Goal: Task Accomplishment & Management: Use online tool/utility

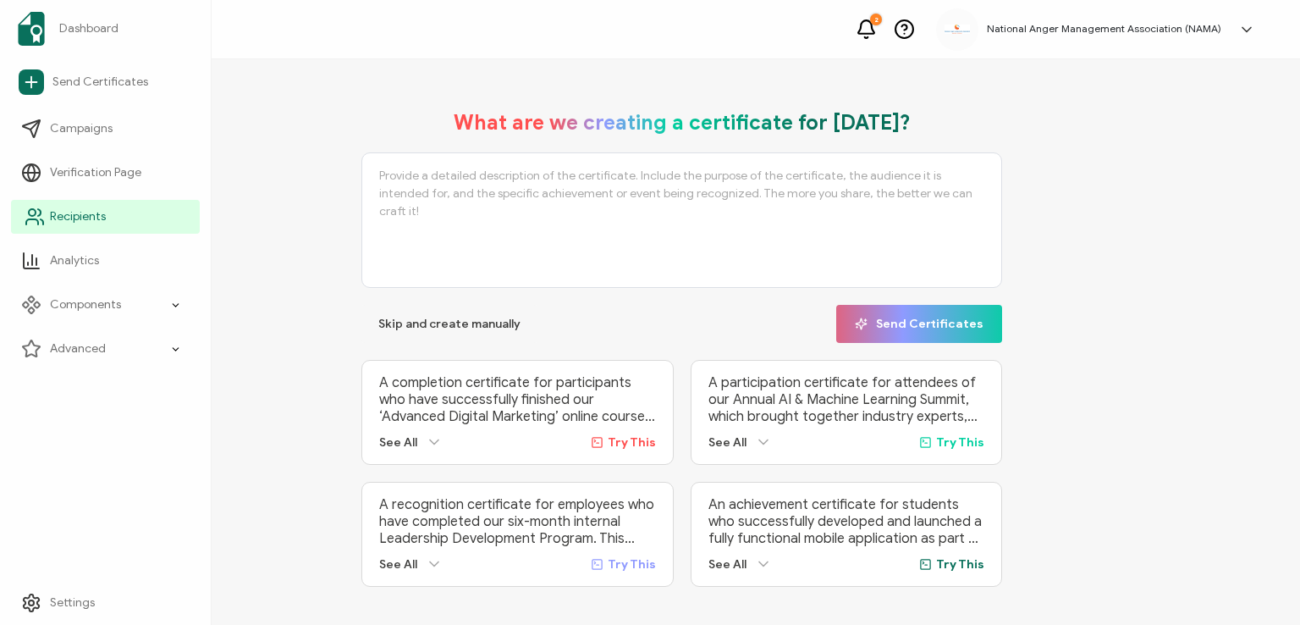
click at [71, 221] on span "Recipients" at bounding box center [78, 216] width 56 height 17
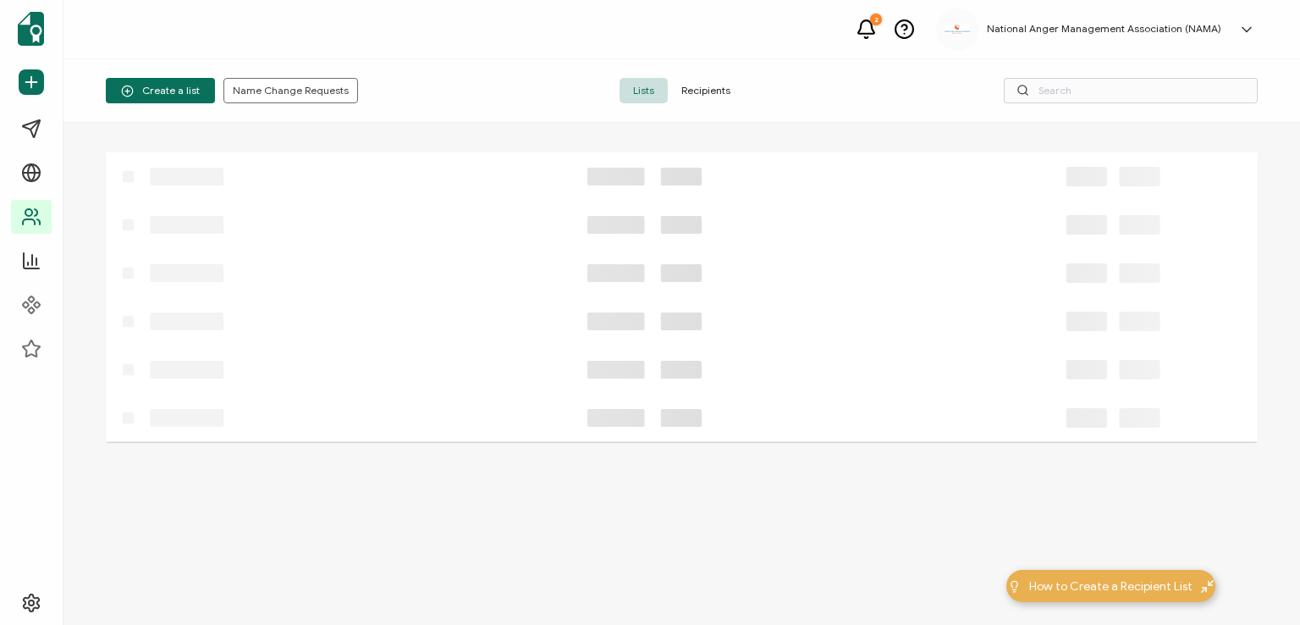
click at [701, 87] on span "Recipients" at bounding box center [706, 90] width 76 height 25
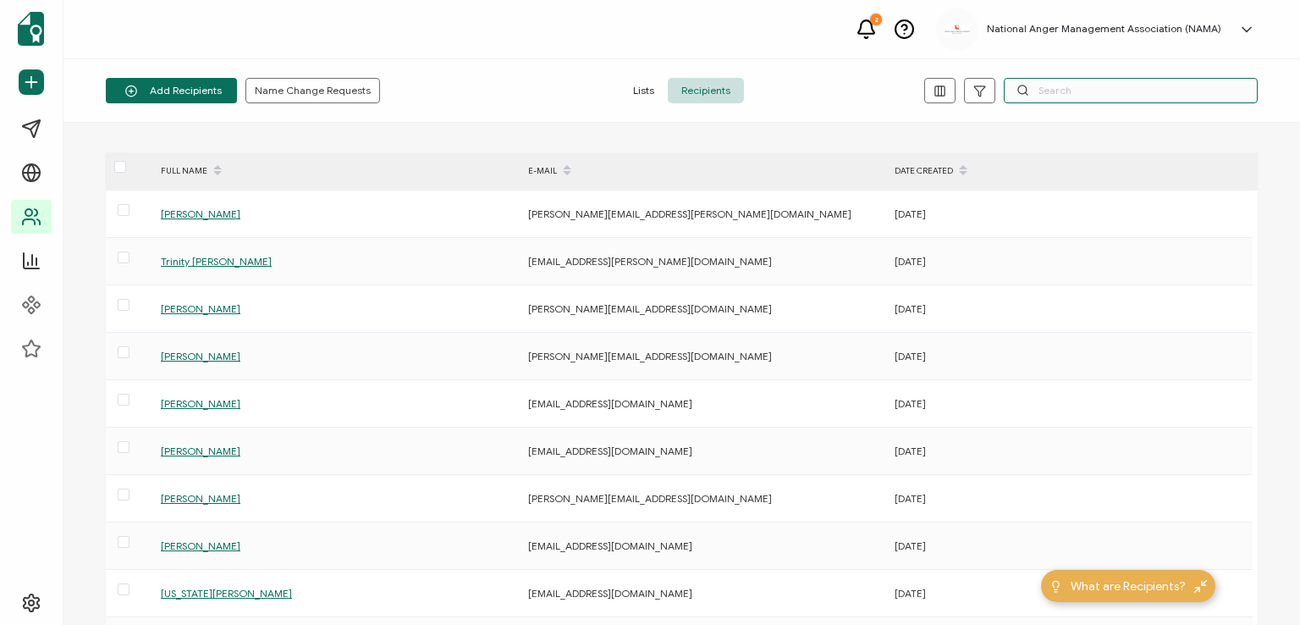
paste input "[PERSON_NAME][EMAIL_ADDRESS][DOMAIN_NAME]"
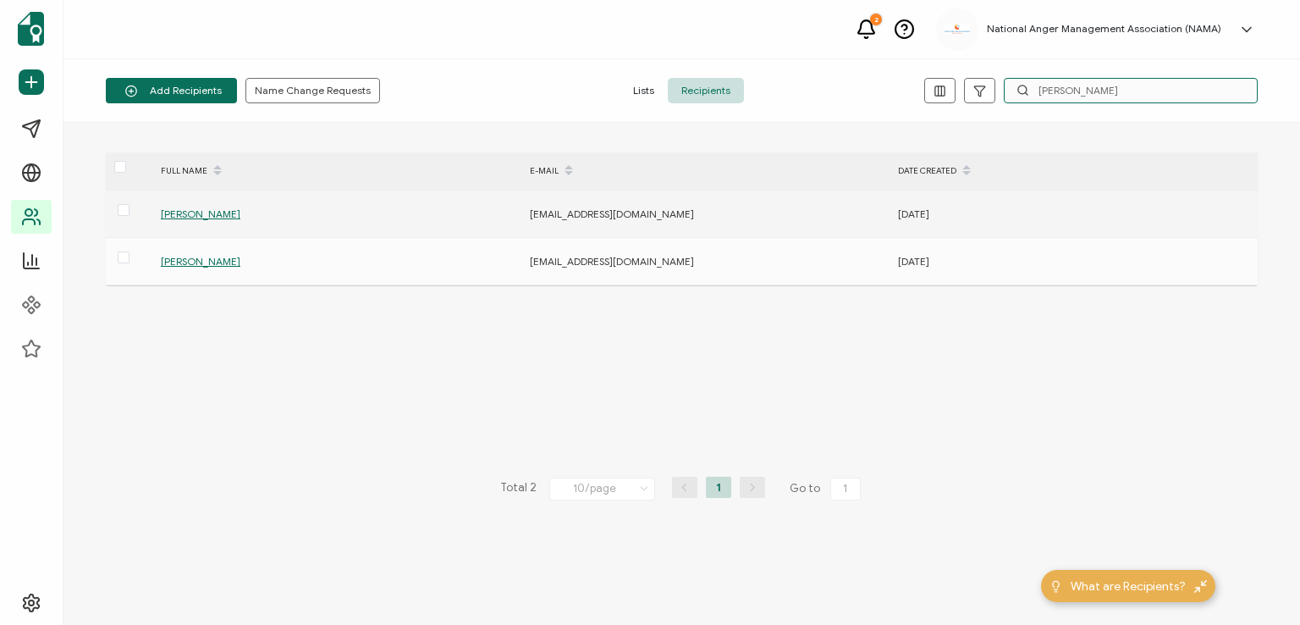
type input "[PERSON_NAME]"
click at [186, 211] on span "[PERSON_NAME]" at bounding box center [201, 213] width 80 height 13
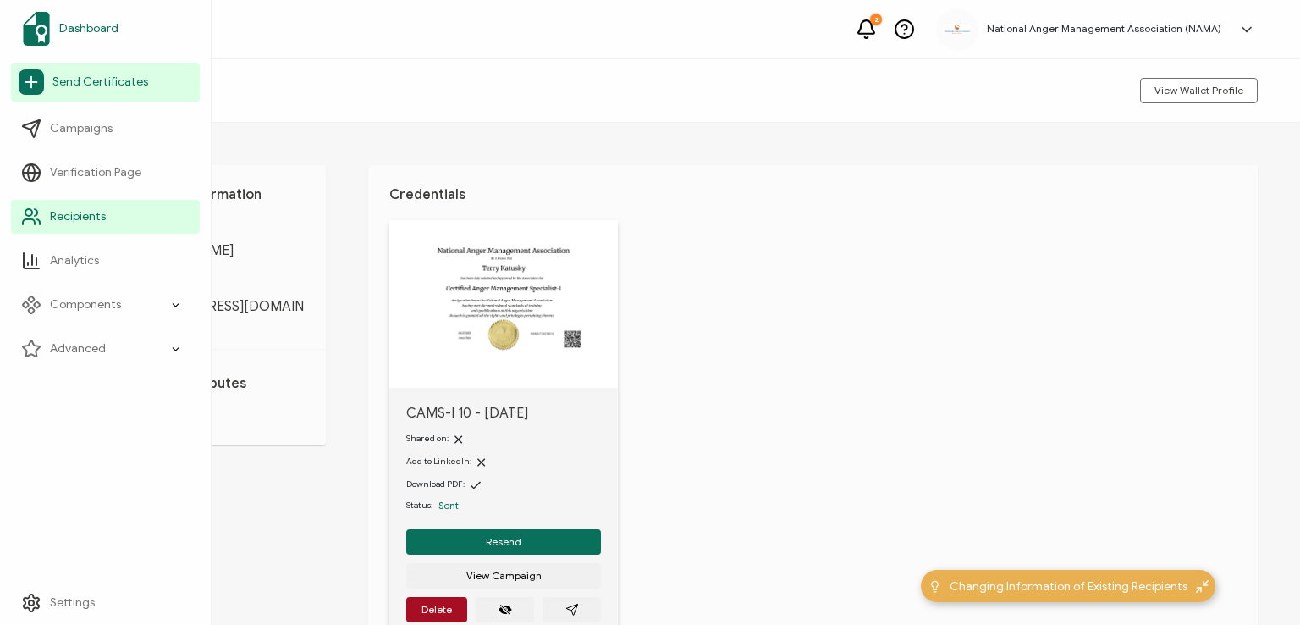
click at [80, 24] on span "Dashboard" at bounding box center [88, 28] width 59 height 17
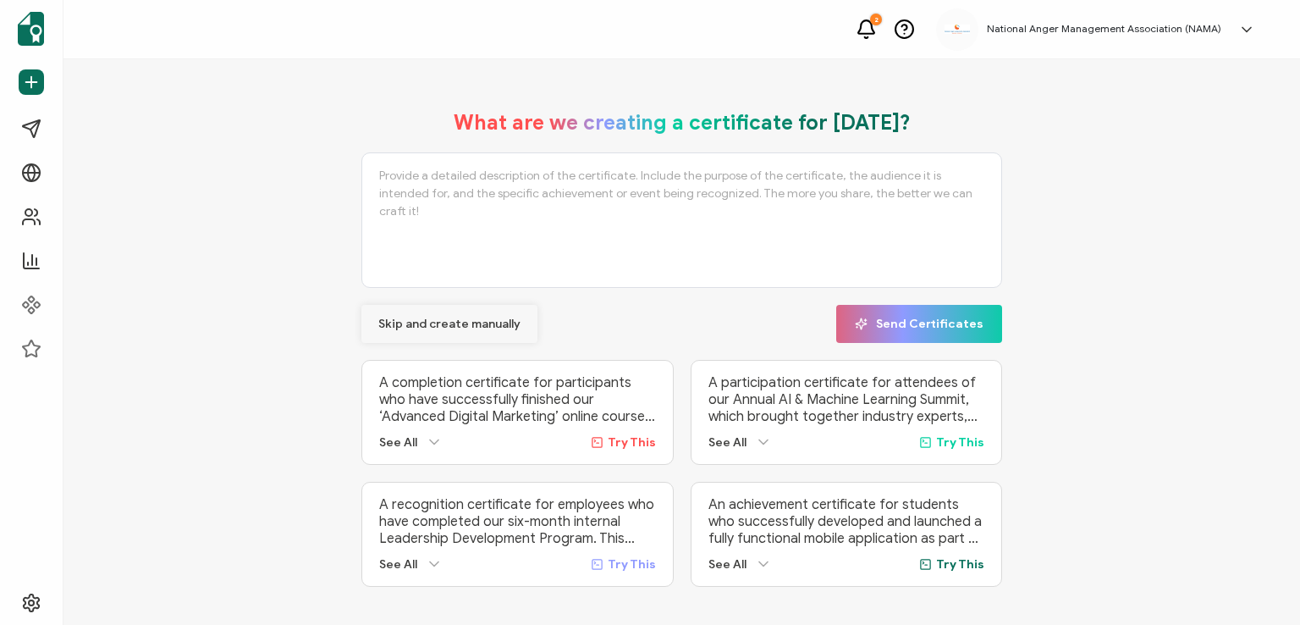
click at [430, 318] on span "Skip and create manually" at bounding box center [449, 324] width 142 height 12
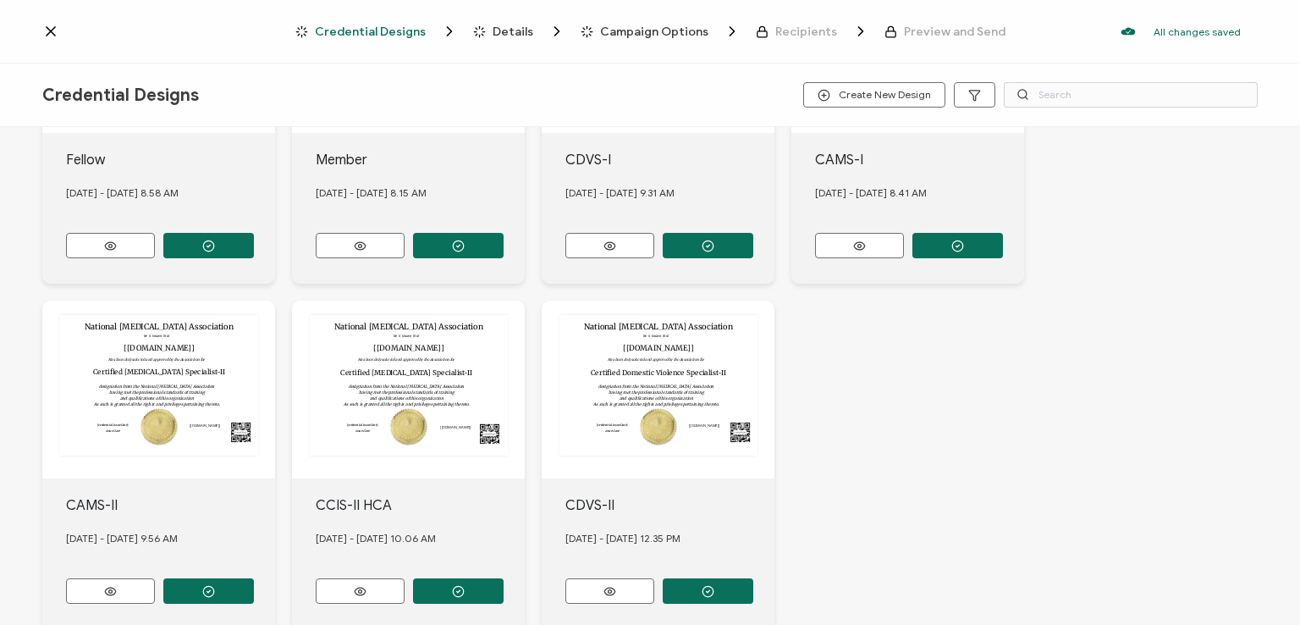
scroll to position [593, 0]
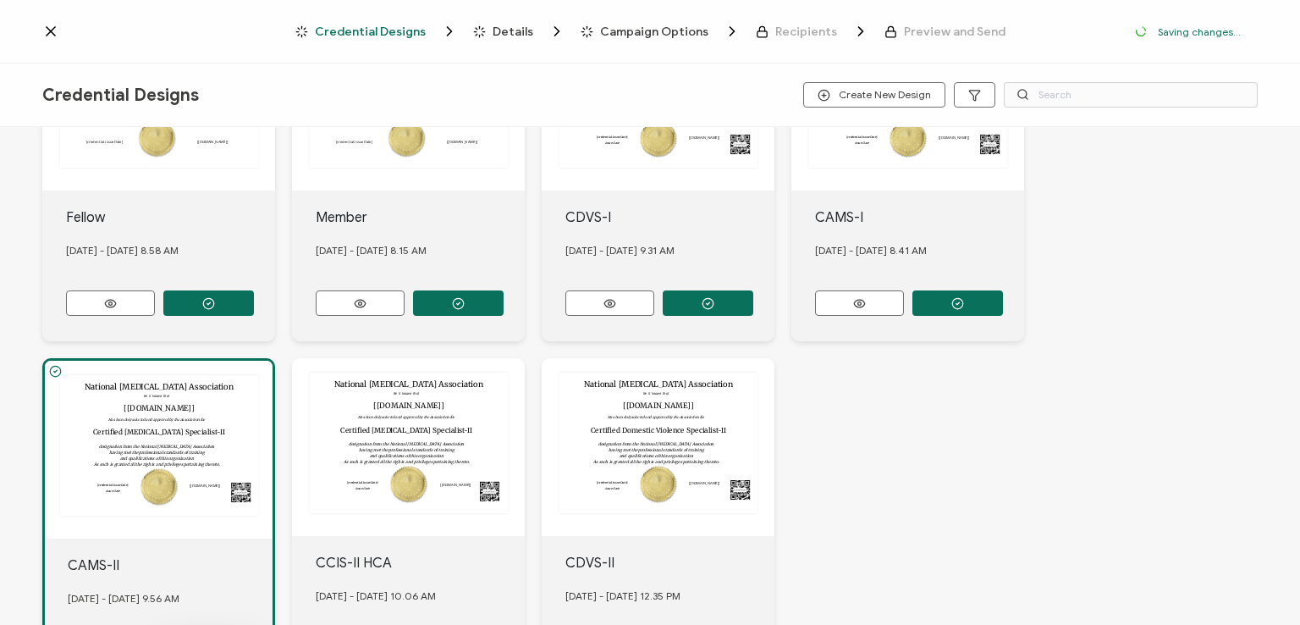
scroll to position [691, 0]
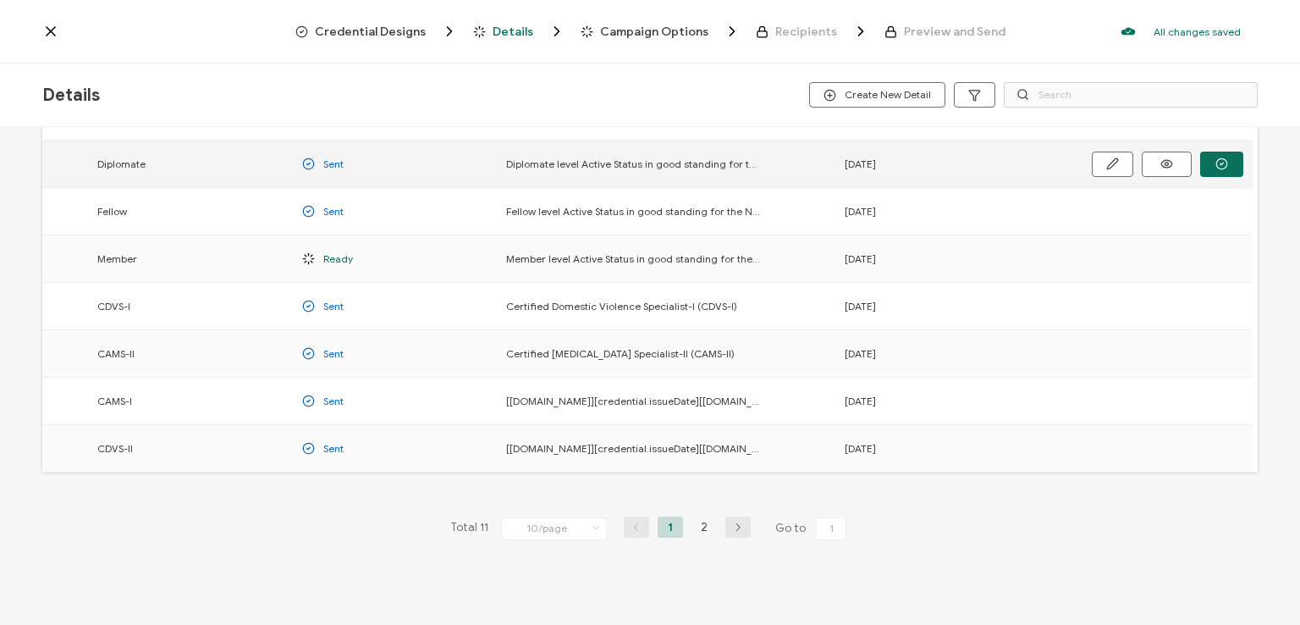
scroll to position [223, 0]
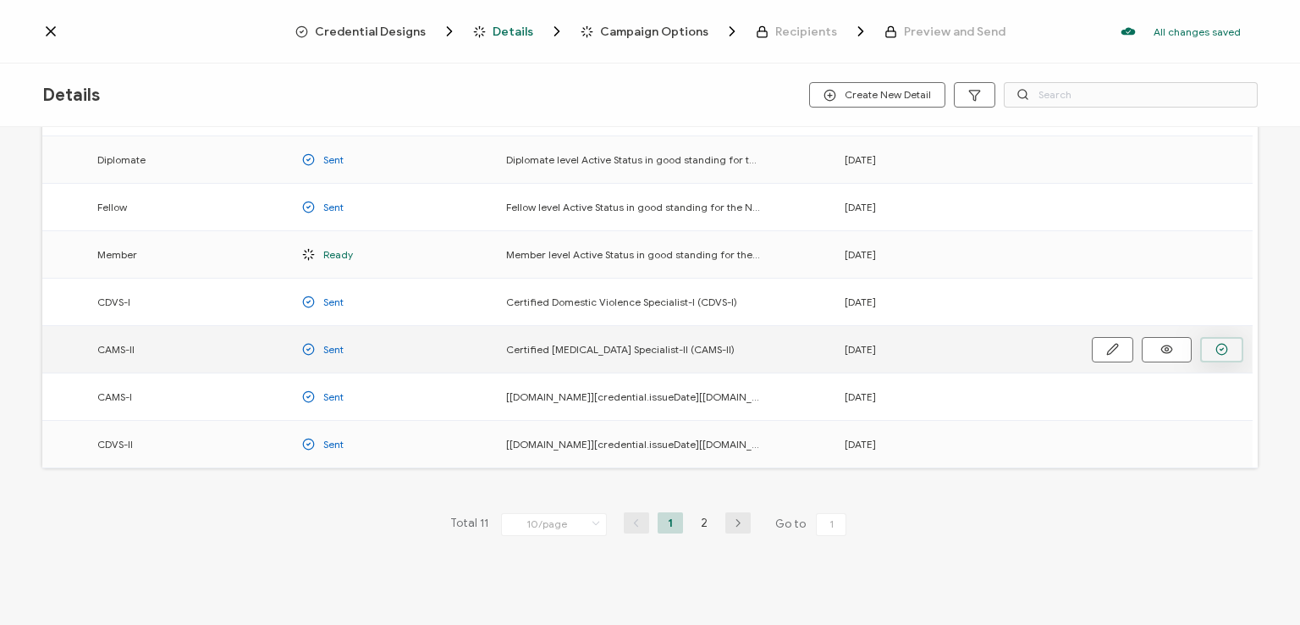
click at [0, 0] on icon "button" at bounding box center [0, 0] width 0 height 0
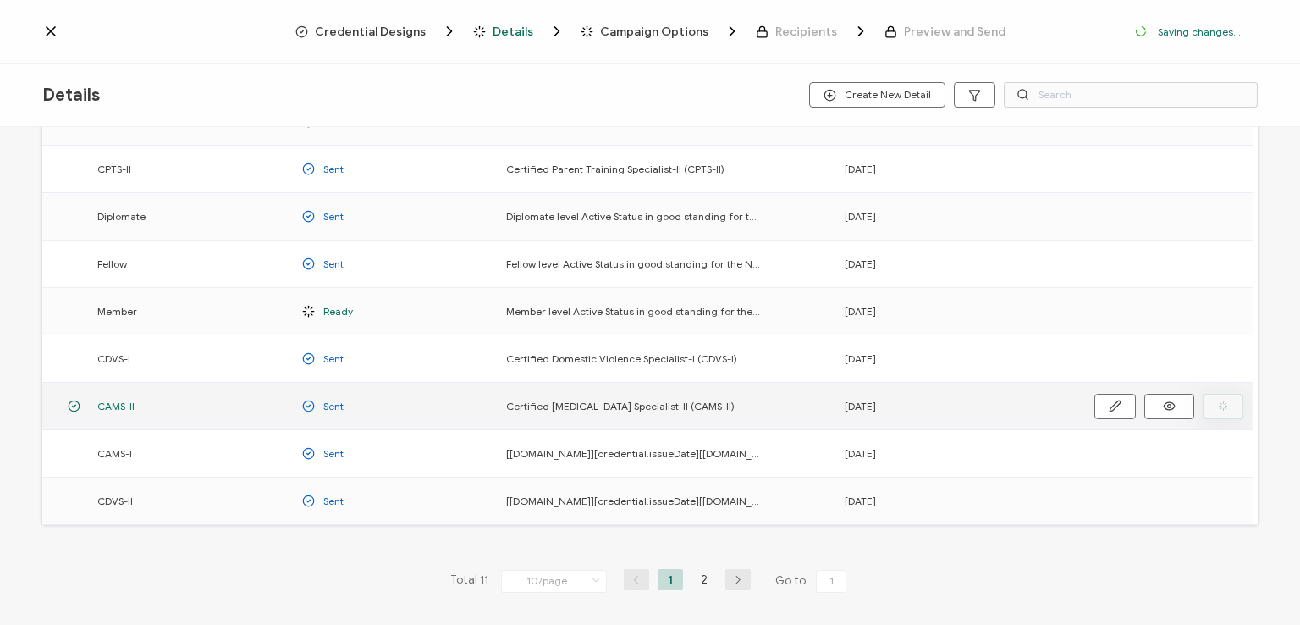
scroll to position [278, 0]
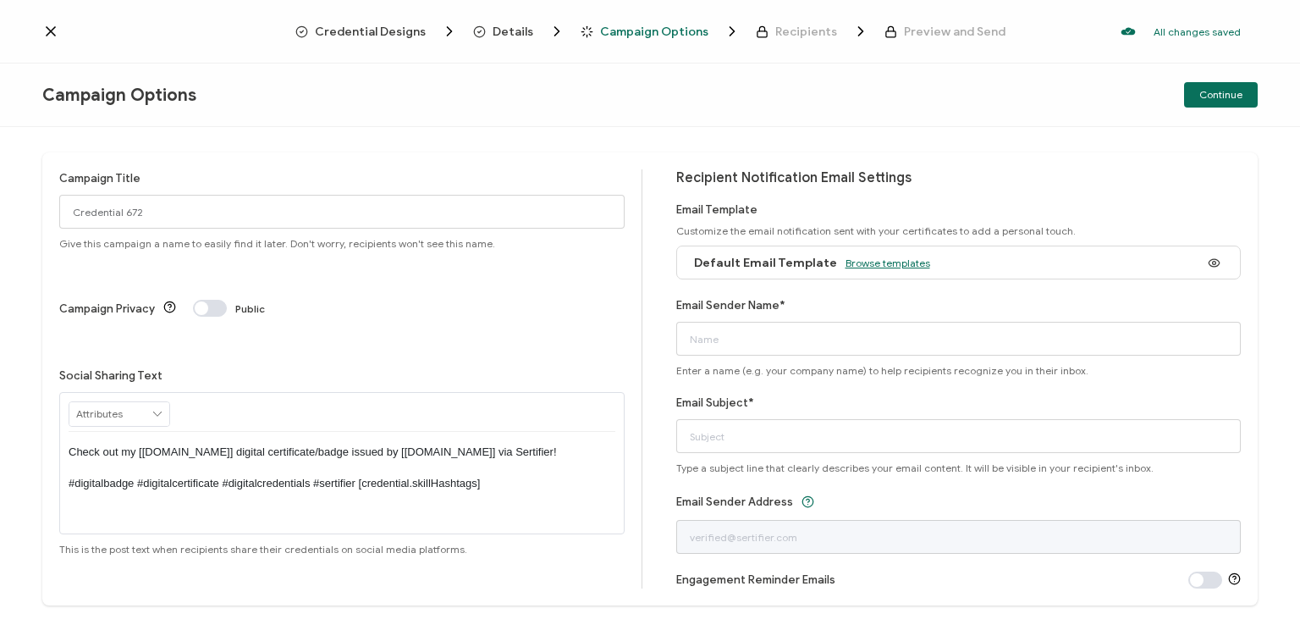
click at [886, 265] on span "Browse templates" at bounding box center [888, 262] width 85 height 13
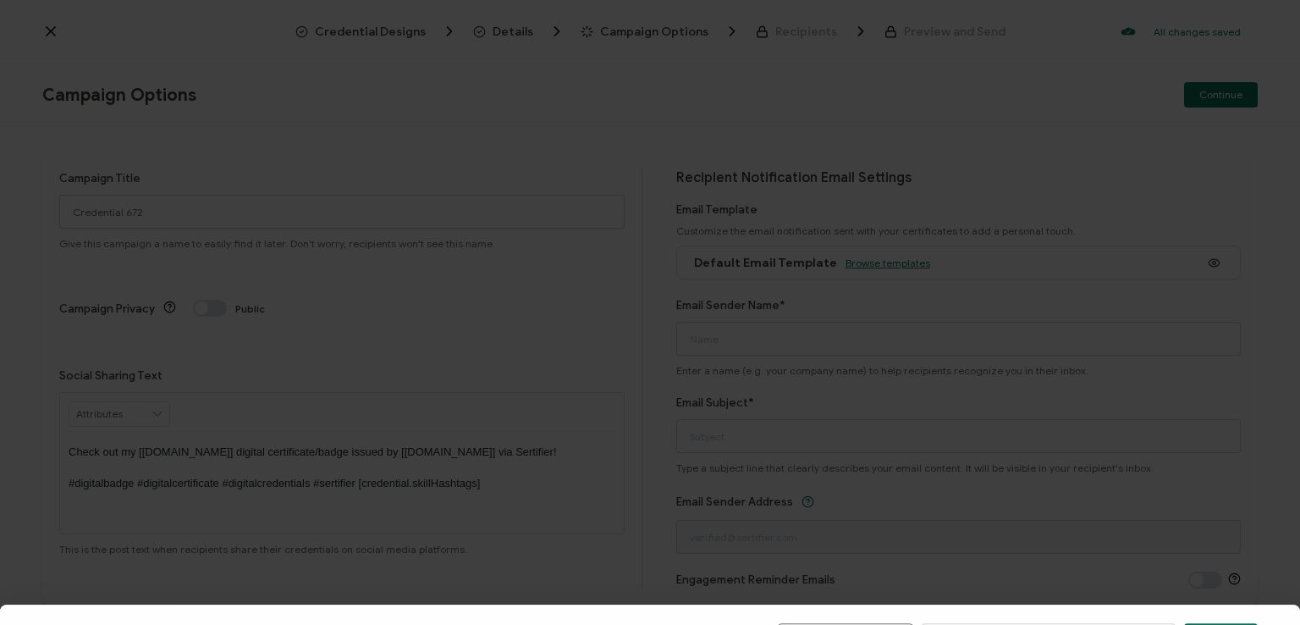
scroll to position [263, 0]
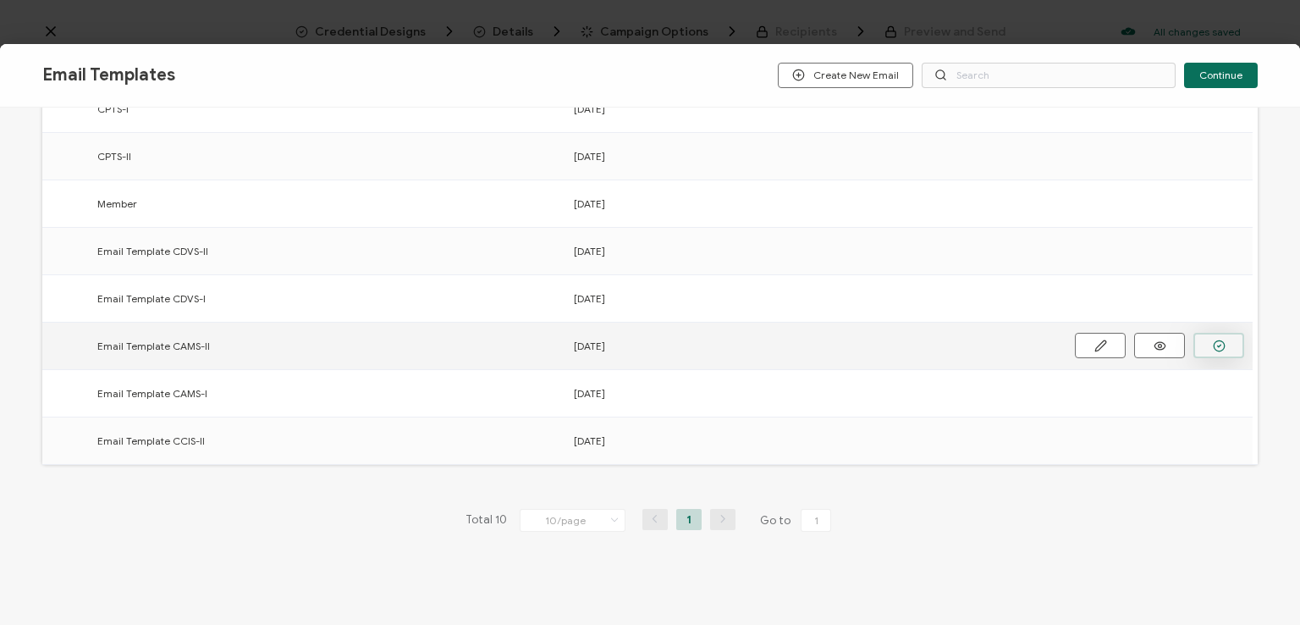
click at [0, 0] on button "button" at bounding box center [0, 0] width 0 height 0
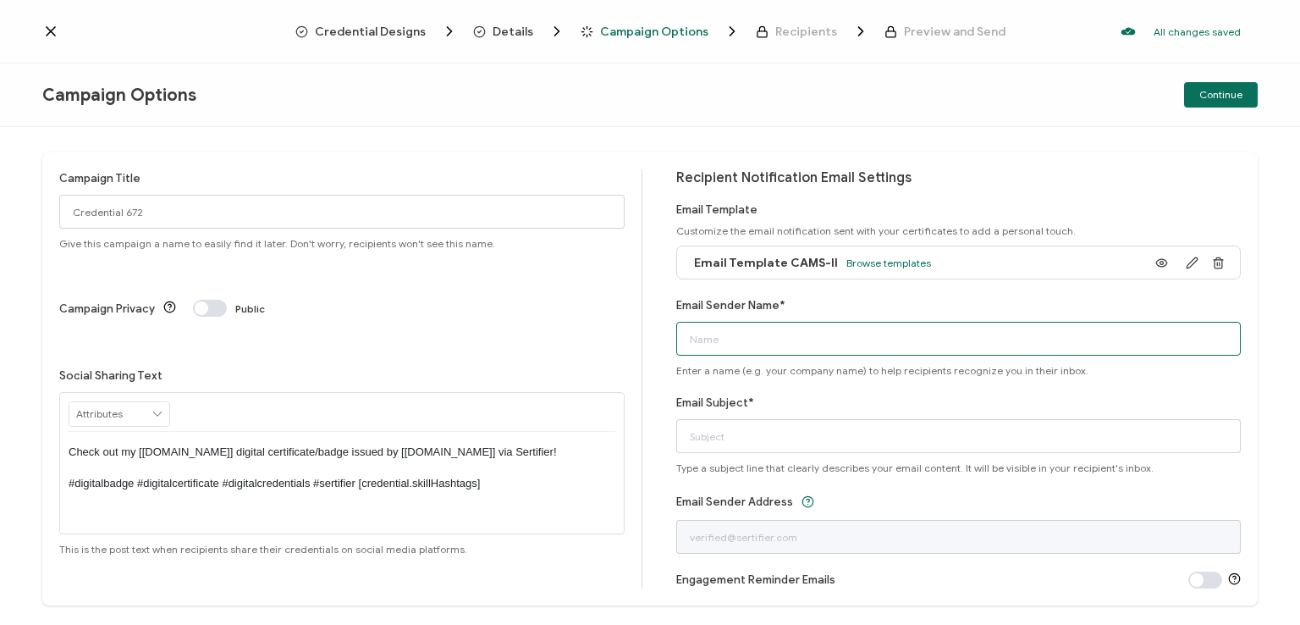
click at [843, 341] on input "Email Sender Name*" at bounding box center [958, 339] width 565 height 34
type input "National [MEDICAL_DATA] Association"
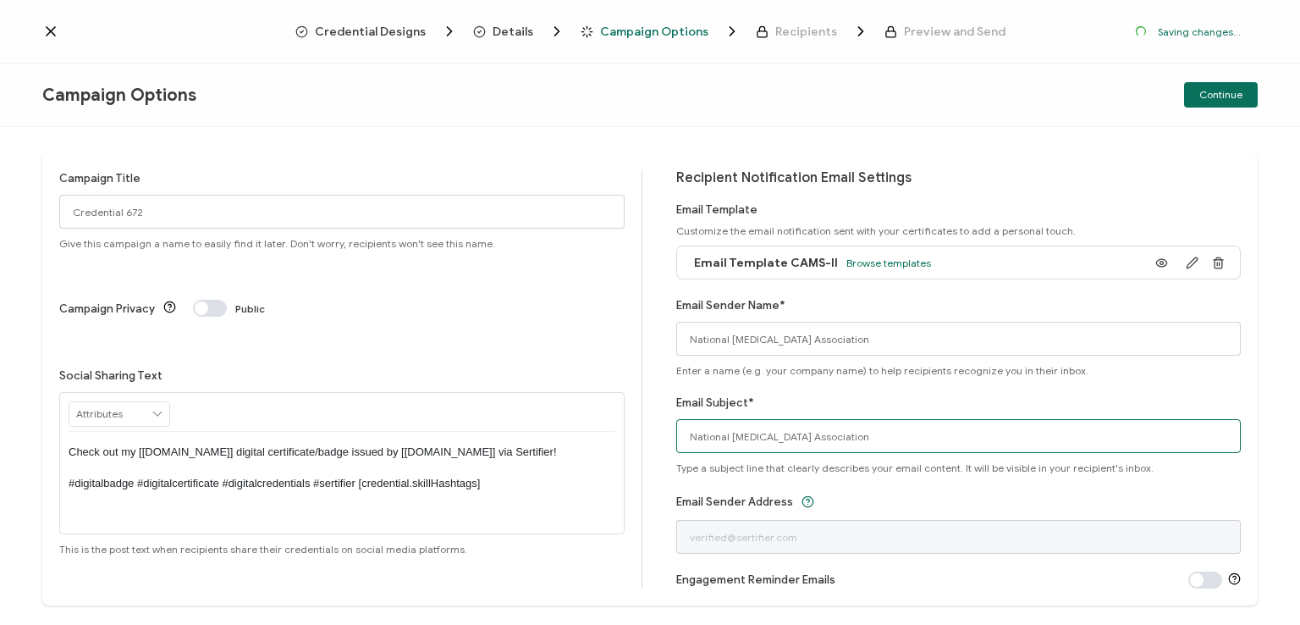
drag, startPoint x: 878, startPoint y: 438, endPoint x: 610, endPoint y: 456, distance: 268.1
click at [610, 456] on div "Campaign Title Credential 672 Give this campaign a name to easily find it later…" at bounding box center [649, 378] width 1215 height 453
type input "CAMS-II digital certificate"
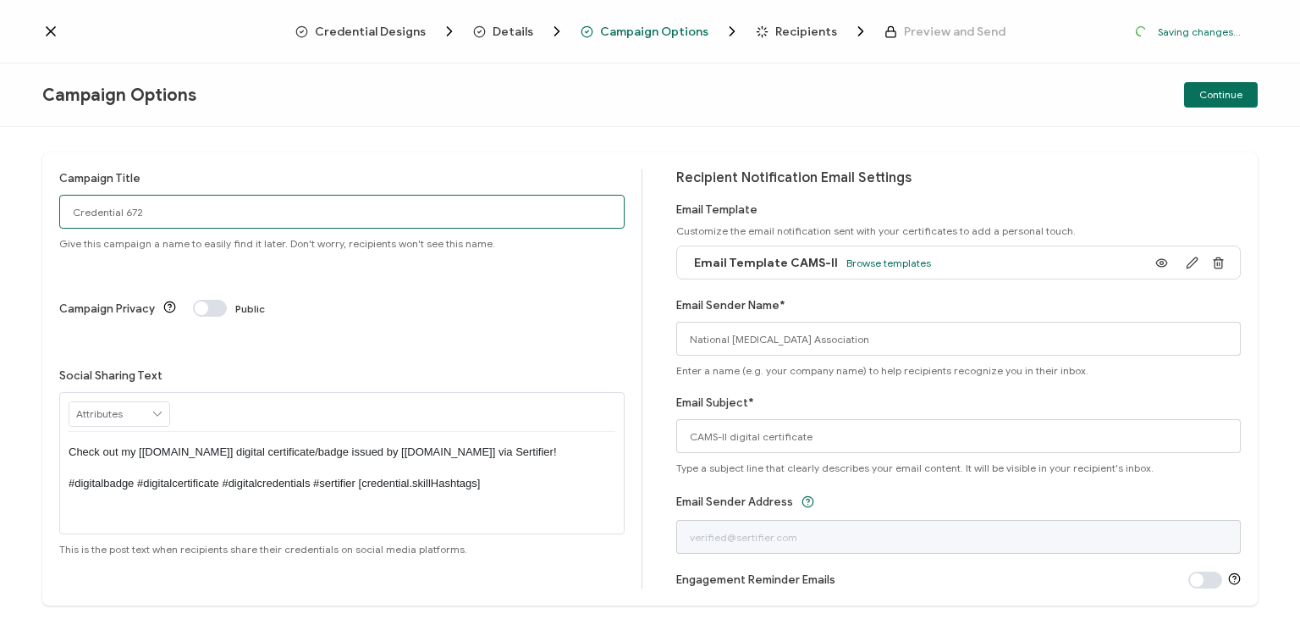
drag, startPoint x: 197, startPoint y: 204, endPoint x: 31, endPoint y: 201, distance: 165.9
click at [31, 201] on div "Campaign Title Credential 672 Give this campaign a name to easily find it later…" at bounding box center [650, 376] width 1300 height 498
type input "CAMS-II 1 [PERSON_NAME] K [DATE]"
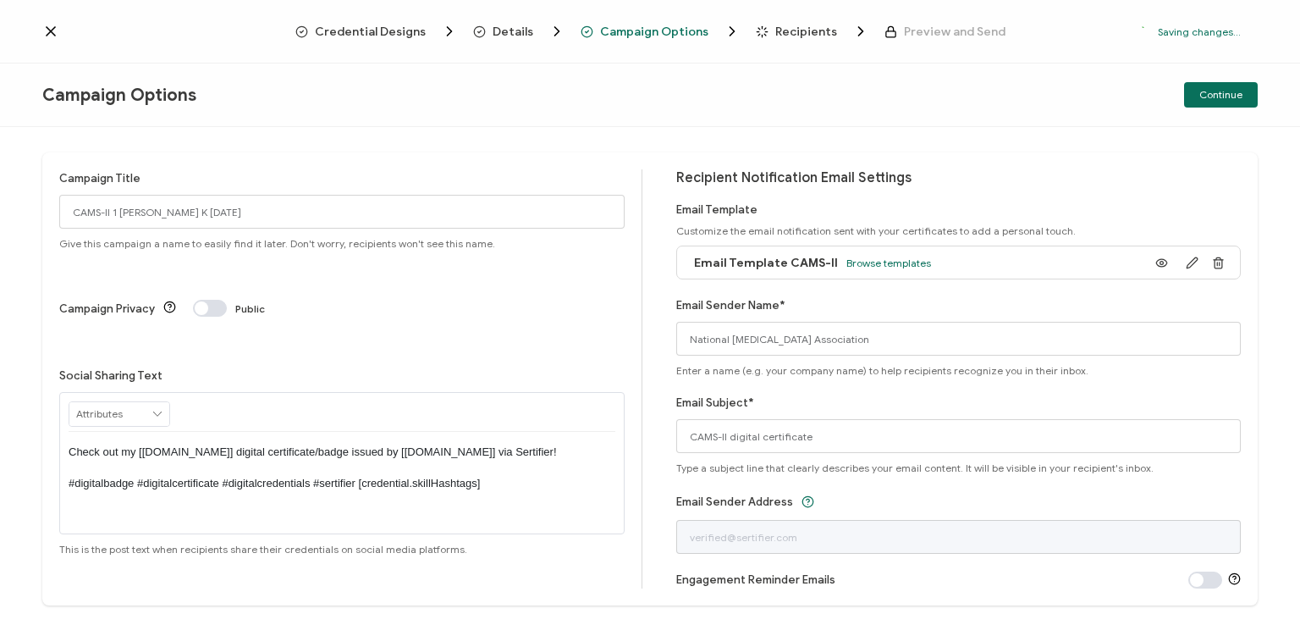
click at [337, 444] on p "Check out my [[DOMAIN_NAME]] digital certificate/badge issued by [[DOMAIN_NAME]…" at bounding box center [342, 467] width 547 height 47
click at [901, 129] on div "Campaign Title CAMS-II 1 [PERSON_NAME] K [DATE] Give this campaign a name to ea…" at bounding box center [650, 376] width 1300 height 498
click at [1212, 91] on span "Continue" at bounding box center [1220, 95] width 43 height 10
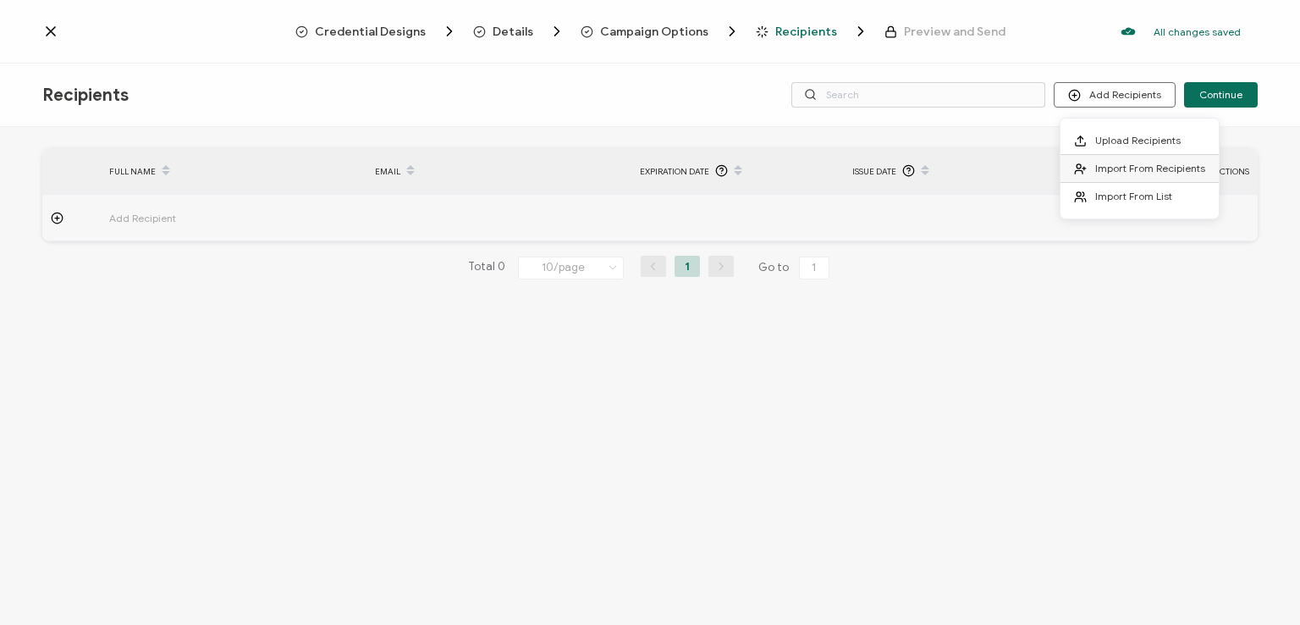
click at [1126, 160] on li "Import From Recipients" at bounding box center [1140, 169] width 158 height 28
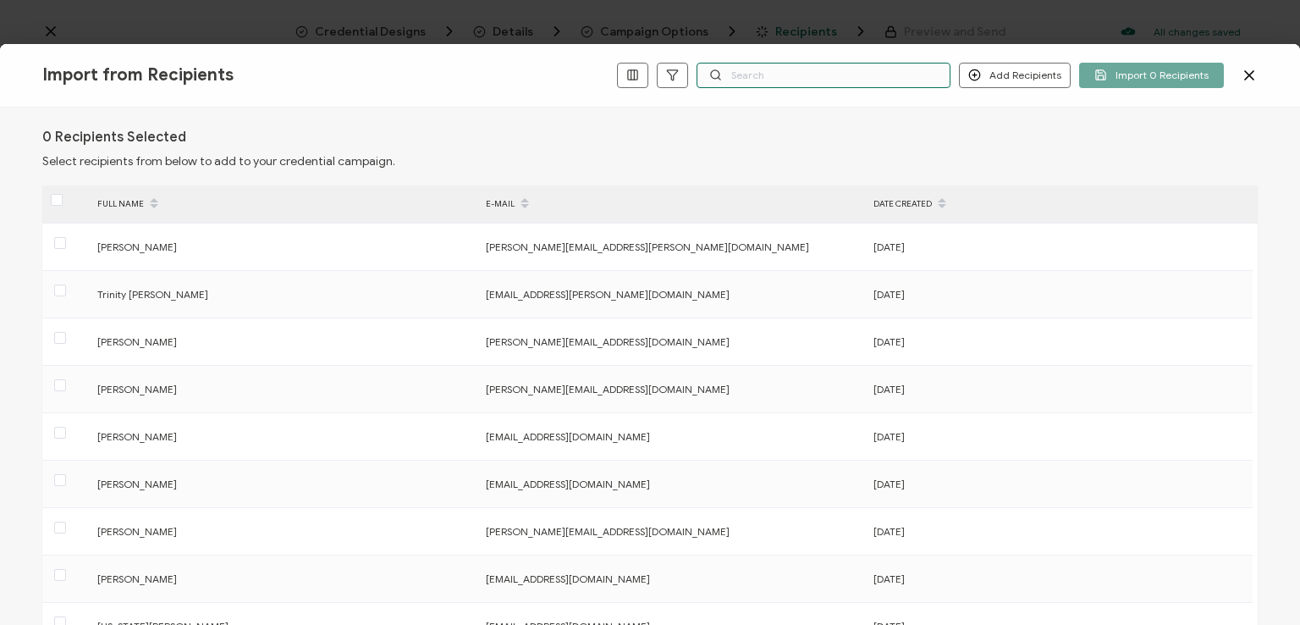
click at [789, 71] on input "text" at bounding box center [824, 75] width 254 height 25
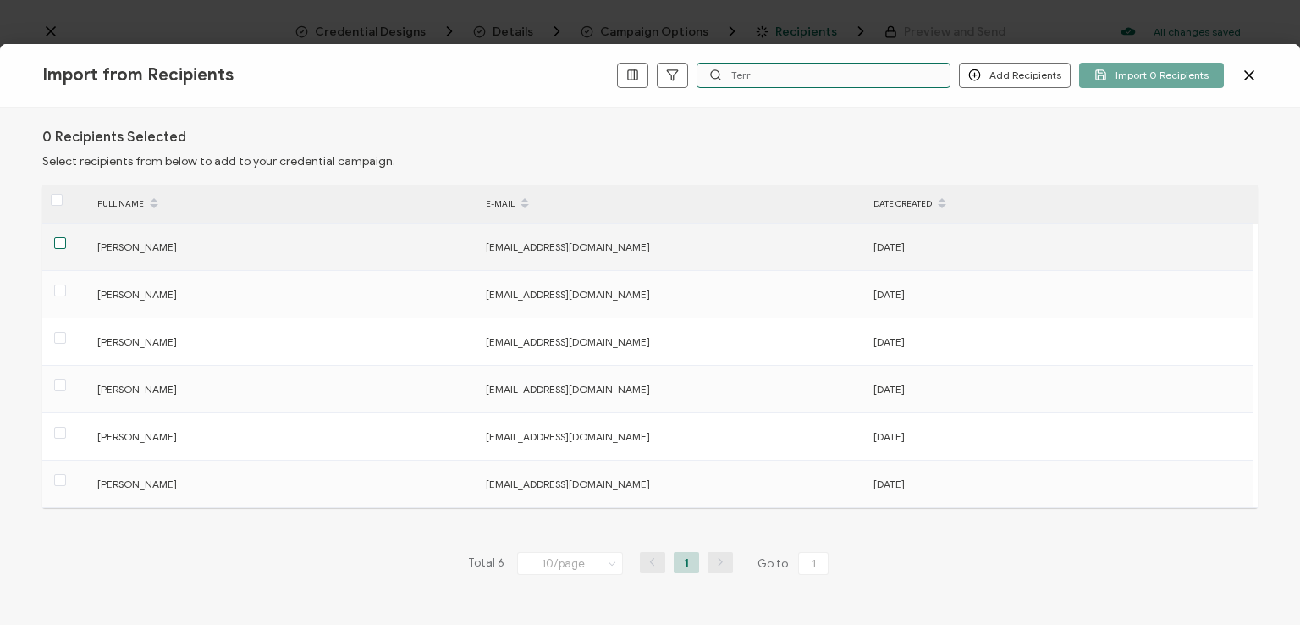
type input "Terr"
click at [60, 239] on span at bounding box center [60, 243] width 12 height 12
click at [66, 237] on input "checkbox" at bounding box center [66, 237] width 0 height 0
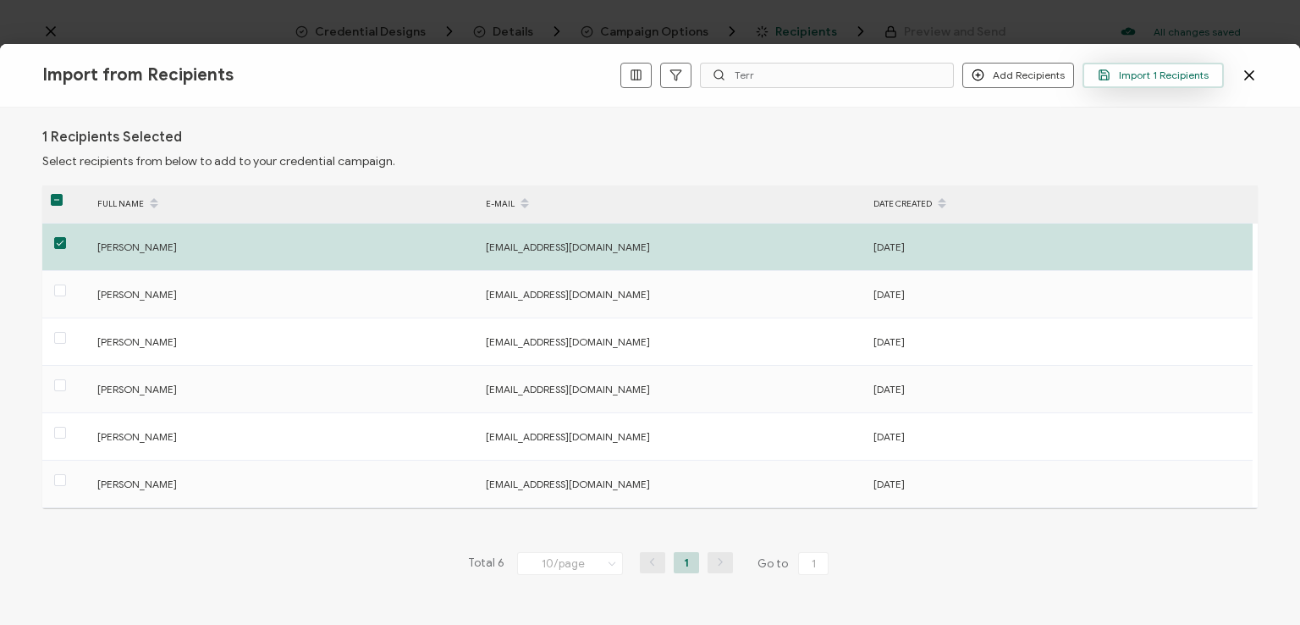
click at [1135, 79] on span "Import 1 Recipients" at bounding box center [1153, 75] width 111 height 13
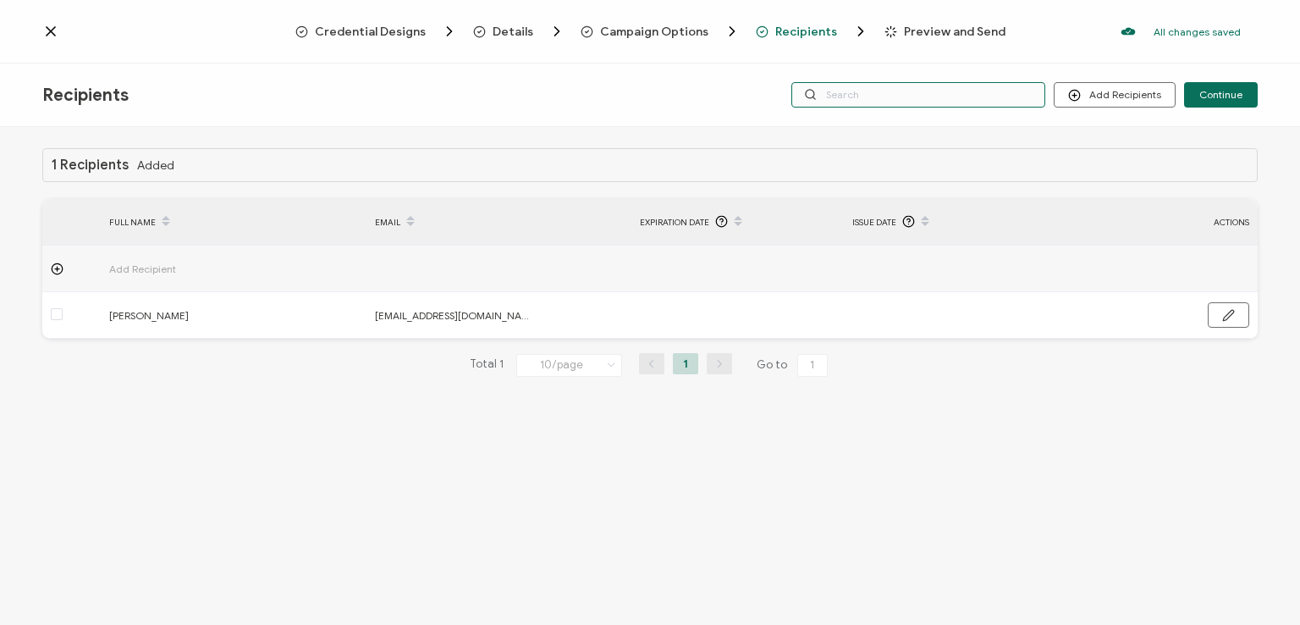
click at [924, 99] on input "text" at bounding box center [918, 94] width 254 height 25
click at [917, 66] on div "Recipients Add Recipients Continue" at bounding box center [650, 94] width 1300 height 63
click at [914, 91] on input "text" at bounding box center [918, 94] width 254 height 25
click at [921, 127] on div "1 Recipients Added FULL NAME EMAIL Expiration Date Issue Date ACTIONS Add Recip…" at bounding box center [650, 378] width 1300 height 502
click at [1221, 94] on span "Continue" at bounding box center [1220, 95] width 43 height 10
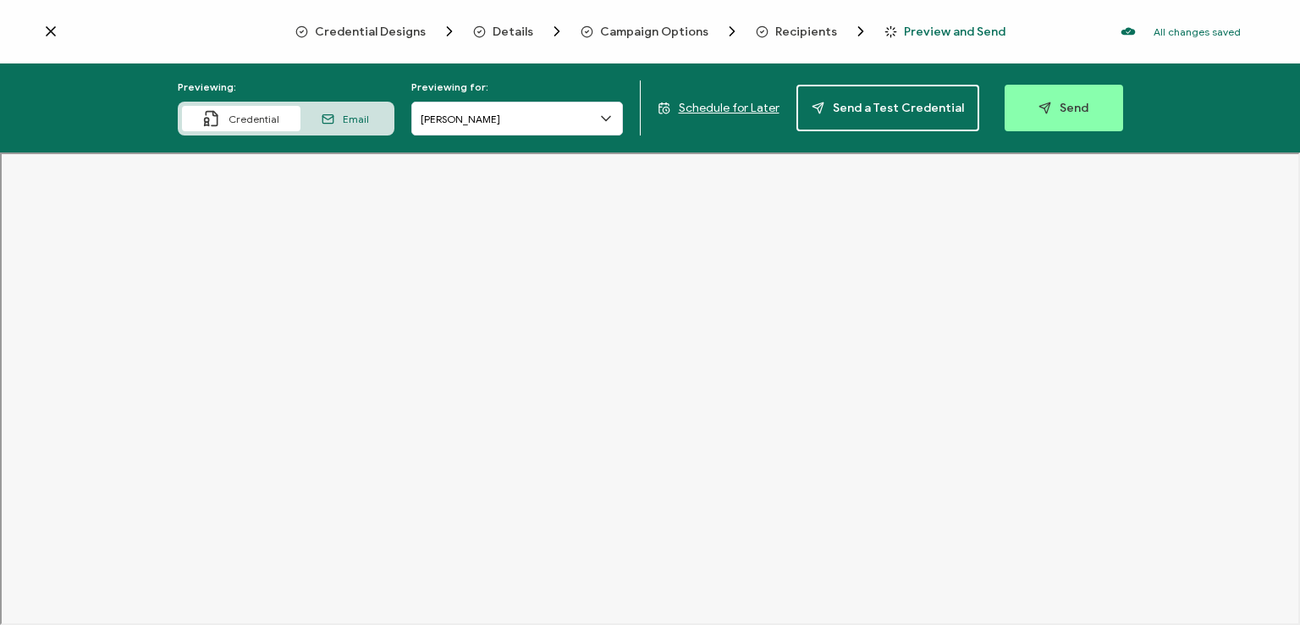
click at [812, 30] on span "Recipients" at bounding box center [806, 31] width 62 height 13
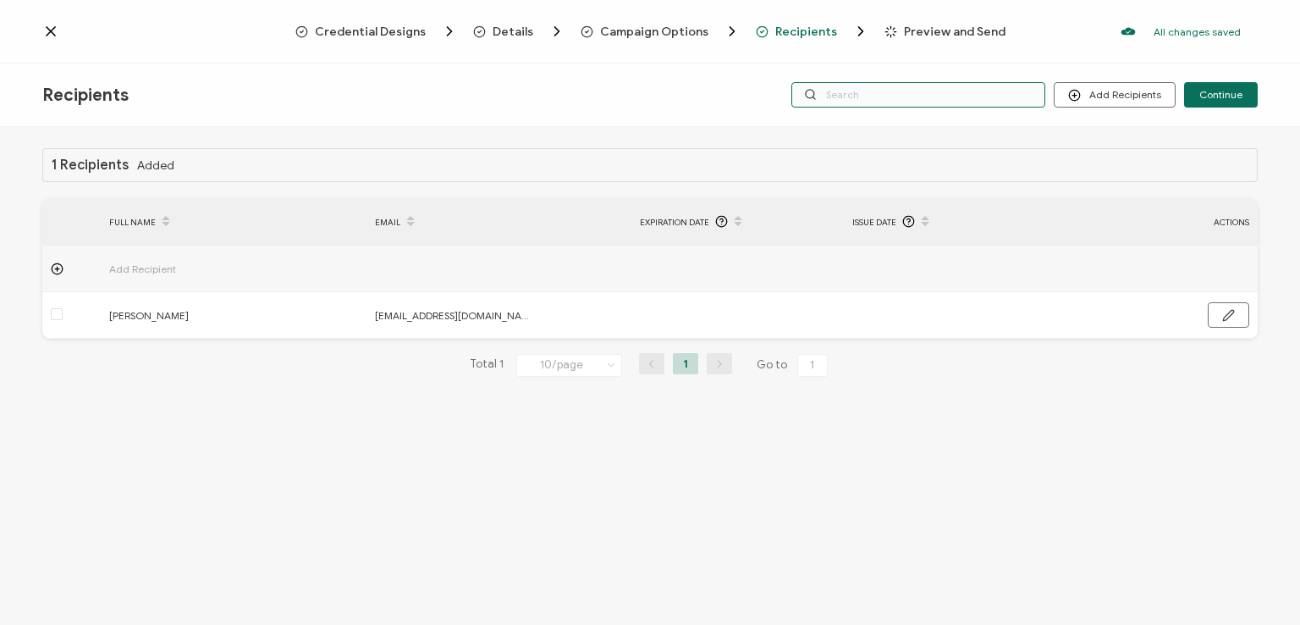
click at [841, 96] on input "text" at bounding box center [918, 94] width 254 height 25
click at [843, 66] on div "Recipients Add Recipients Upload Recipients Import From Recipients Import From …" at bounding box center [650, 94] width 1300 height 63
click at [859, 100] on input "text" at bounding box center [918, 94] width 254 height 25
click at [869, 116] on div "Recipients Add Recipients Upload Recipients Import From Recipients Import From …" at bounding box center [650, 94] width 1300 height 63
click at [1221, 91] on span "Continue" at bounding box center [1220, 95] width 43 height 10
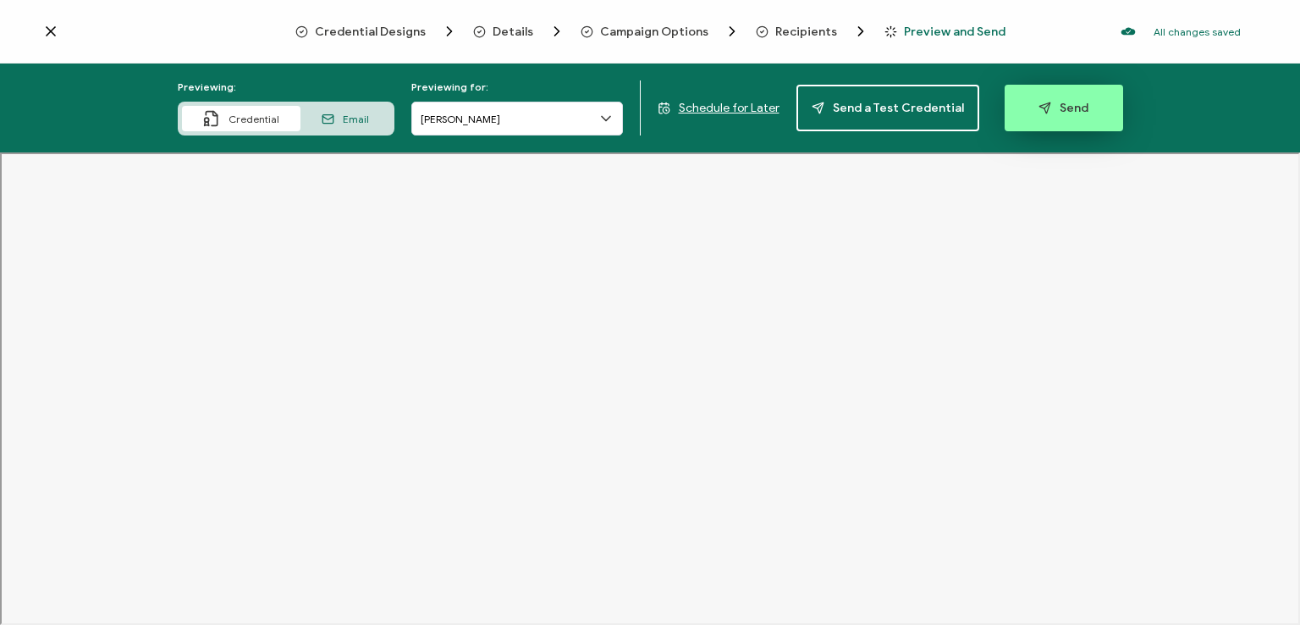
click at [1057, 104] on span "Send" at bounding box center [1064, 108] width 50 height 13
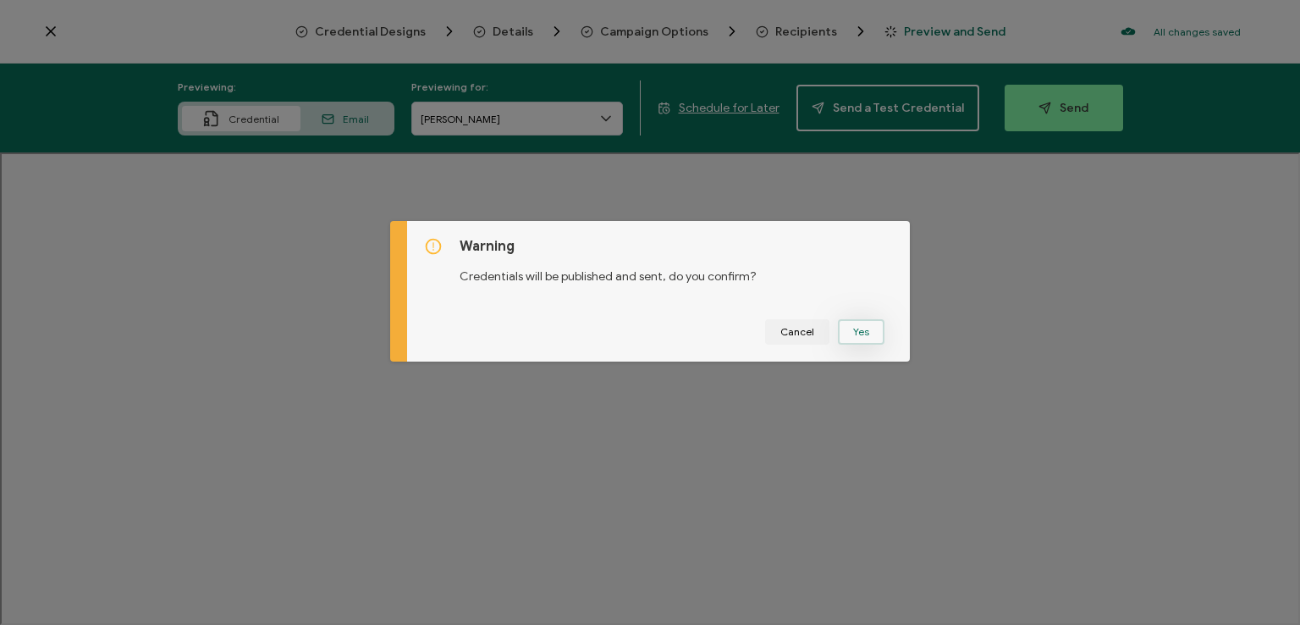
click at [870, 326] on button "Yes" at bounding box center [861, 331] width 47 height 25
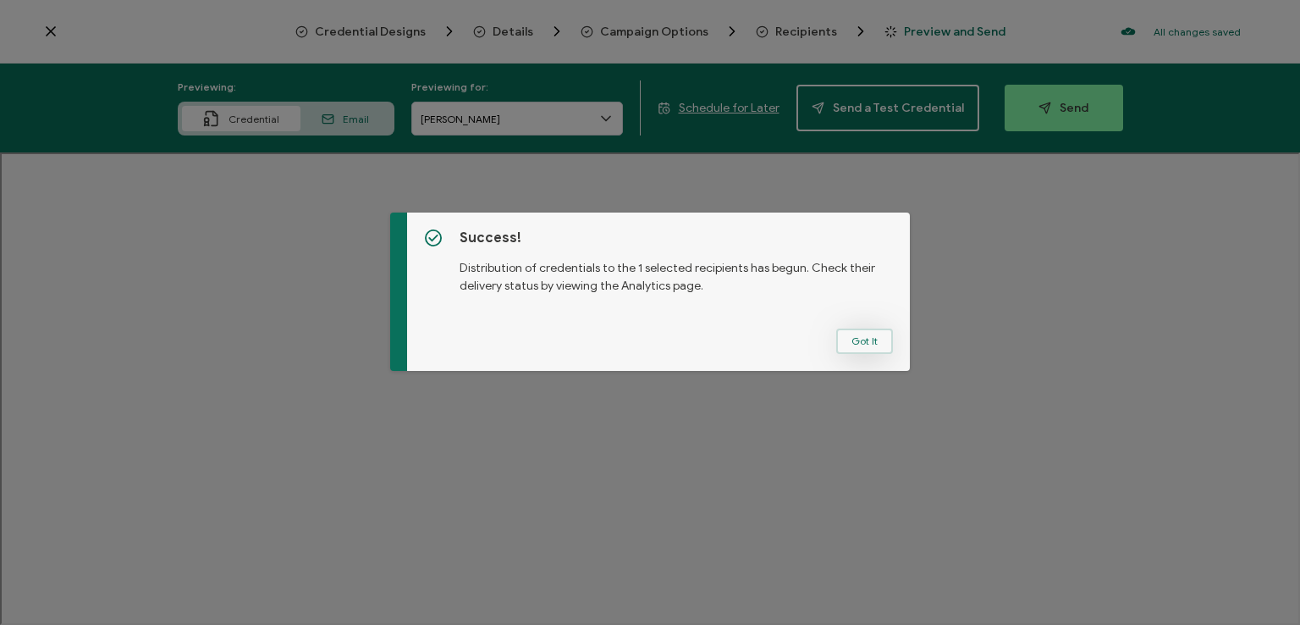
click at [871, 336] on button "Got It" at bounding box center [864, 340] width 57 height 25
